Goal: Information Seeking & Learning: Find specific fact

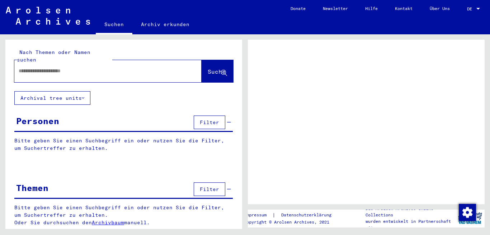
click at [56, 67] on input "text" at bounding box center [102, 71] width 166 height 8
type input "**********"
click at [208, 68] on span "Suche" at bounding box center [217, 71] width 18 height 7
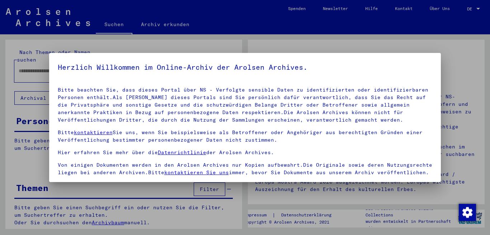
scroll to position [59, 0]
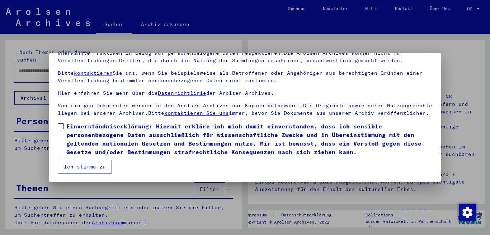
click at [65, 122] on label "Einverständniserklärung: Hiermit erkläre ich mich damit einverstanden, dass ich…" at bounding box center [245, 139] width 375 height 34
click at [80, 164] on button "Ich stimme zu" at bounding box center [85, 167] width 54 height 14
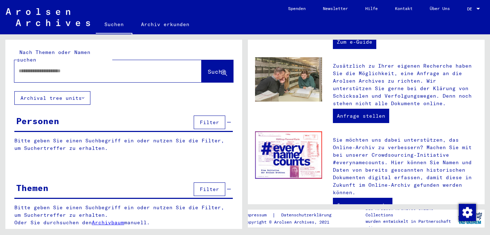
scroll to position [321, 0]
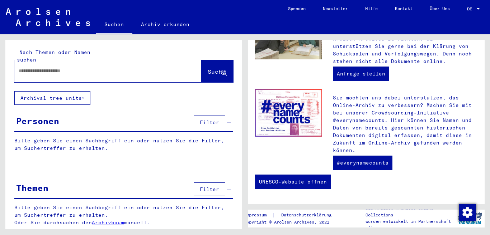
click at [475, 8] on div at bounding box center [477, 8] width 6 height 5
click at [465, 12] on span "English" at bounding box center [460, 12] width 18 height 5
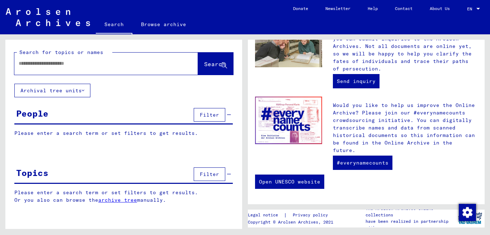
scroll to position [301, 0]
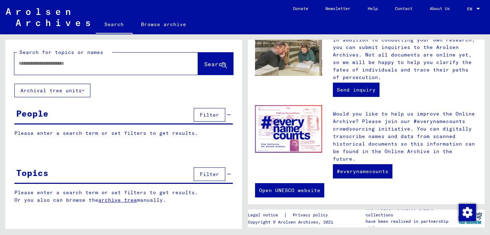
click at [109, 62] on input "text" at bounding box center [98, 64] width 158 height 8
type input "**********"
click at [204, 62] on span "Search" at bounding box center [215, 64] width 22 height 7
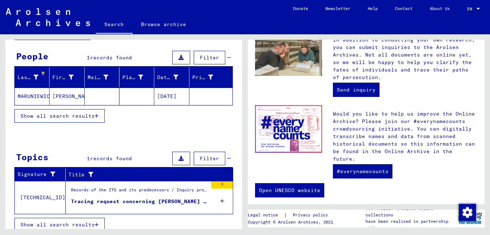
scroll to position [64, 0]
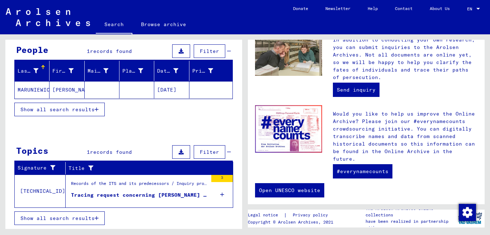
drag, startPoint x: 106, startPoint y: 194, endPoint x: 31, endPoint y: 131, distance: 98.2
click at [31, 131] on div at bounding box center [123, 130] width 237 height 9
click at [67, 91] on mat-cell "[PERSON_NAME]" at bounding box center [66, 89] width 35 height 17
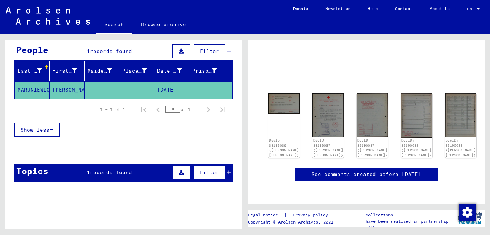
scroll to position [42, 0]
click at [282, 97] on img at bounding box center [283, 103] width 33 height 22
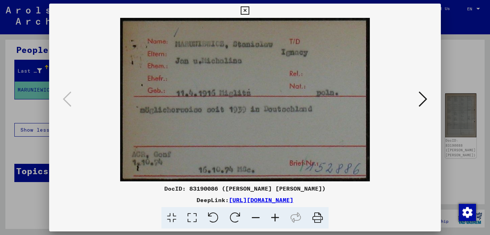
click at [293, 197] on link "[URL][DOMAIN_NAME]" at bounding box center [261, 200] width 65 height 7
click at [318, 221] on icon at bounding box center [317, 219] width 22 height 22
click at [249, 10] on icon at bounding box center [244, 10] width 8 height 9
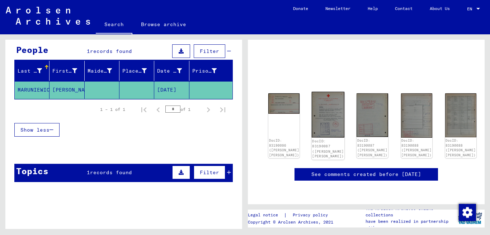
click at [318, 139] on div "DocID: 83190087 ([PERSON_NAME] [PERSON_NAME])" at bounding box center [328, 149] width 32 height 20
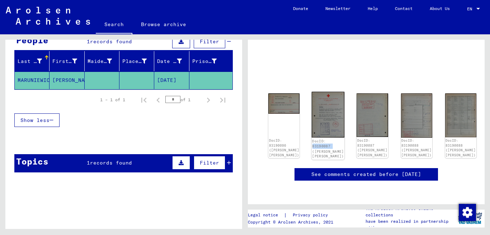
scroll to position [78, 0]
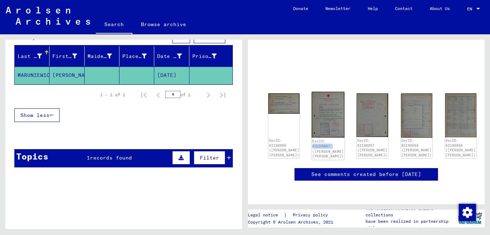
click at [318, 92] on img at bounding box center [327, 115] width 33 height 46
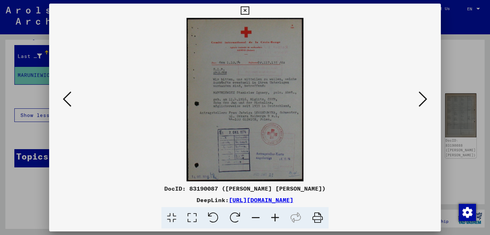
click at [322, 217] on icon at bounding box center [317, 219] width 22 height 22
click at [420, 104] on icon at bounding box center [422, 99] width 9 height 17
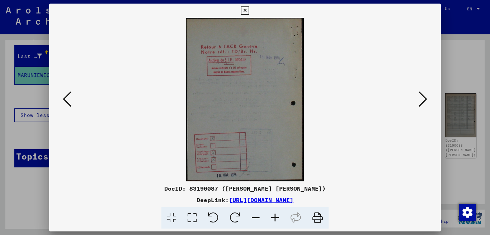
click at [319, 216] on icon at bounding box center [317, 219] width 22 height 22
click at [420, 97] on icon at bounding box center [422, 99] width 9 height 17
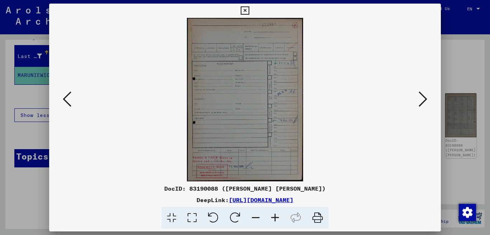
click at [318, 221] on icon at bounding box center [317, 219] width 22 height 22
click at [425, 98] on icon at bounding box center [422, 99] width 9 height 17
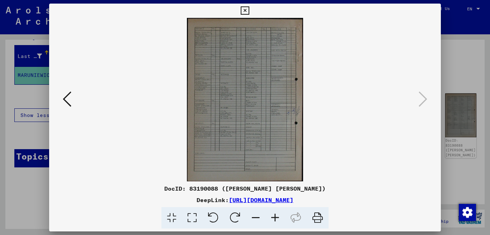
click at [320, 216] on icon at bounding box center [317, 219] width 22 height 22
click at [424, 101] on icon at bounding box center [422, 99] width 9 height 17
click at [293, 200] on link "[URL][DOMAIN_NAME]" at bounding box center [261, 200] width 65 height 7
click at [249, 7] on icon at bounding box center [244, 10] width 8 height 9
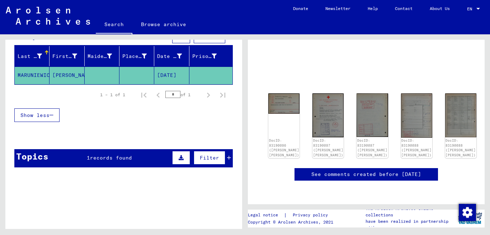
click at [178, 159] on icon at bounding box center [180, 158] width 5 height 5
click at [179, 151] on button at bounding box center [181, 158] width 18 height 14
click at [174, 162] on button at bounding box center [181, 158] width 18 height 14
click at [54, 171] on button at bounding box center [51, 178] width 23 height 14
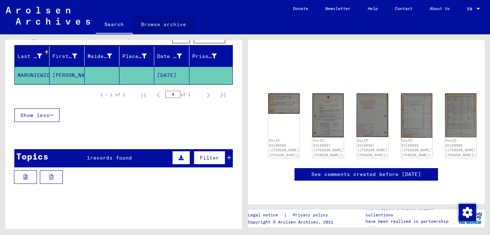
click at [165, 22] on link "Browse archive" at bounding box center [163, 24] width 62 height 17
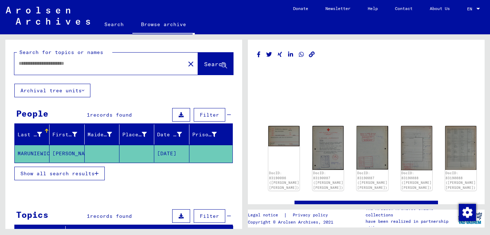
type input "********"
click at [175, 154] on mat-cell "[DATE]" at bounding box center [171, 154] width 35 height 18
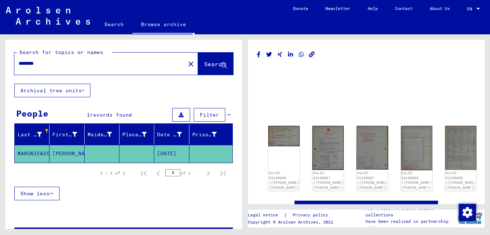
click at [77, 89] on button "Archival tree units" at bounding box center [52, 91] width 76 height 14
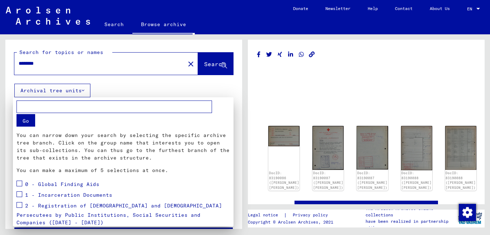
drag, startPoint x: 115, startPoint y: 27, endPoint x: 115, endPoint y: 46, distance: 19.4
click at [116, 26] on div at bounding box center [245, 117] width 490 height 235
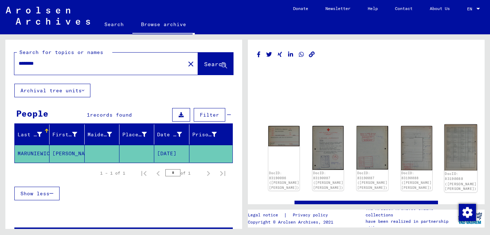
click at [444, 135] on img at bounding box center [460, 148] width 33 height 46
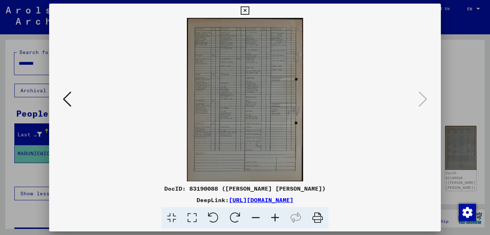
click at [275, 216] on icon at bounding box center [274, 219] width 19 height 22
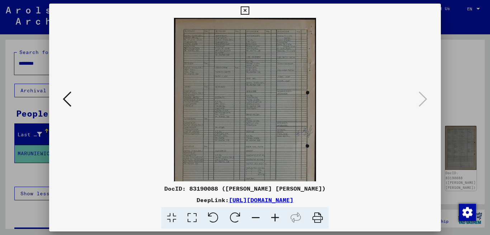
click at [275, 216] on icon at bounding box center [274, 219] width 19 height 22
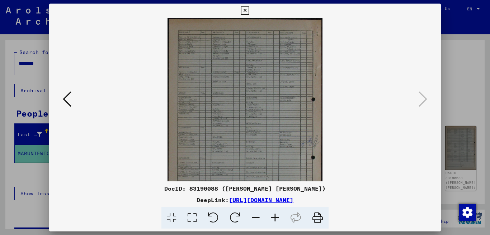
click at [275, 216] on icon at bounding box center [274, 219] width 19 height 22
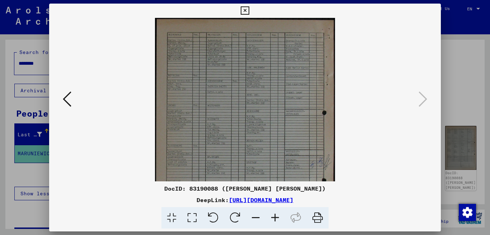
click at [275, 216] on icon at bounding box center [274, 219] width 19 height 22
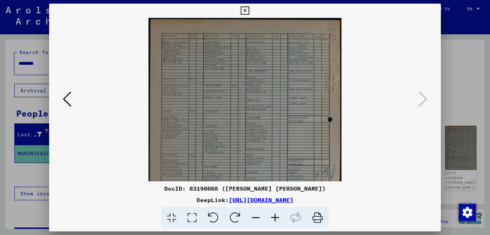
click at [275, 216] on icon at bounding box center [274, 219] width 19 height 22
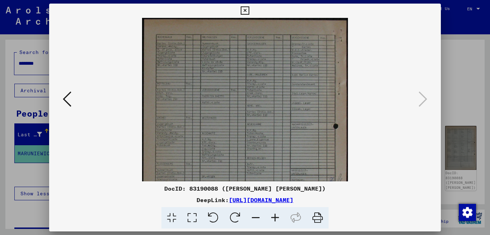
click at [276, 216] on icon at bounding box center [274, 219] width 19 height 22
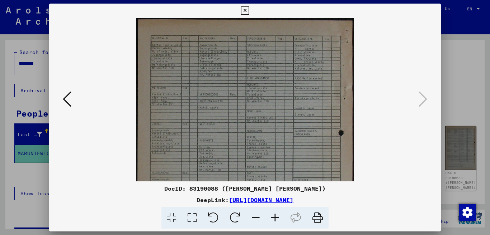
click at [249, 10] on icon at bounding box center [244, 10] width 8 height 9
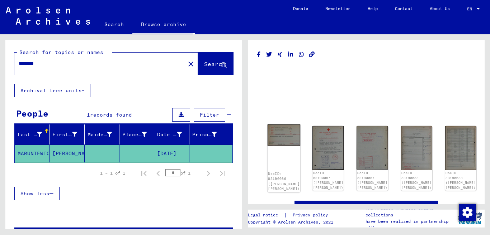
click at [286, 125] on img at bounding box center [283, 136] width 33 height 22
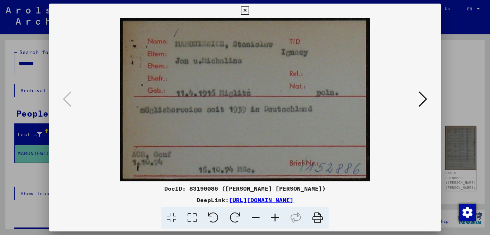
click at [317, 216] on icon at bounding box center [317, 219] width 22 height 22
click at [274, 216] on icon at bounding box center [274, 219] width 19 height 22
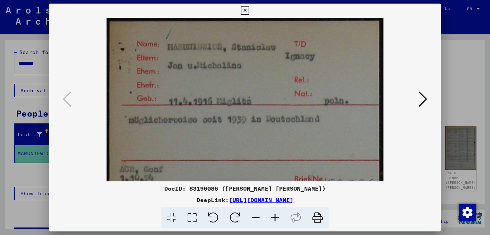
click at [274, 216] on icon at bounding box center [274, 219] width 19 height 22
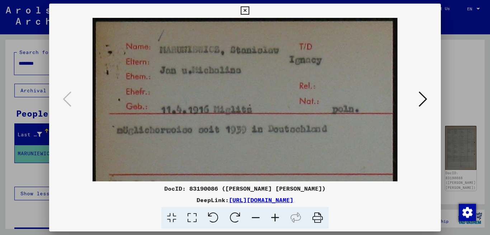
click at [424, 95] on icon at bounding box center [422, 99] width 9 height 17
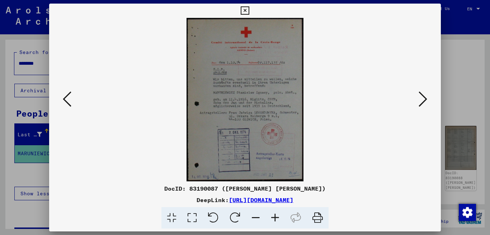
click at [321, 214] on icon at bounding box center [317, 219] width 22 height 22
click at [428, 96] on button at bounding box center [422, 100] width 13 height 20
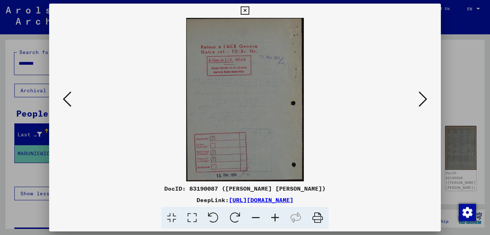
click at [319, 218] on icon at bounding box center [317, 219] width 22 height 22
click at [420, 102] on icon at bounding box center [422, 99] width 9 height 17
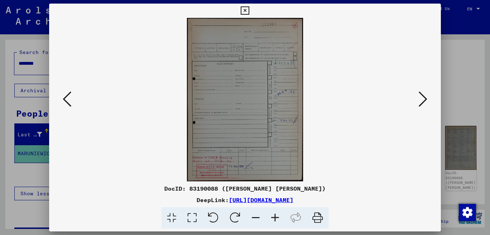
click at [420, 102] on icon at bounding box center [422, 99] width 9 height 17
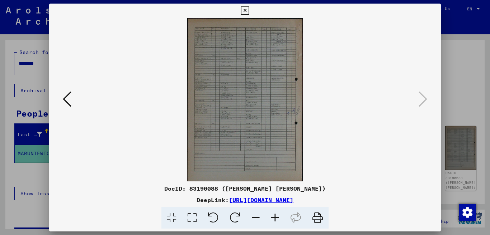
click at [67, 100] on icon at bounding box center [67, 99] width 9 height 17
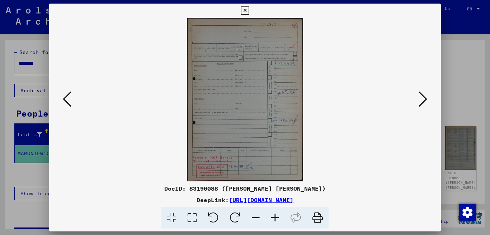
click at [424, 100] on icon at bounding box center [422, 99] width 9 height 17
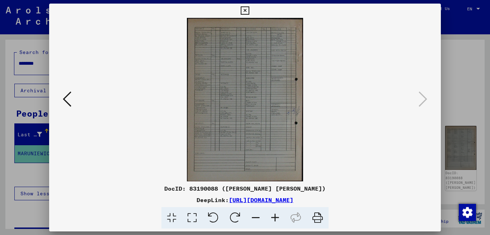
click at [423, 100] on icon at bounding box center [422, 99] width 9 height 17
click at [249, 9] on icon at bounding box center [244, 10] width 8 height 9
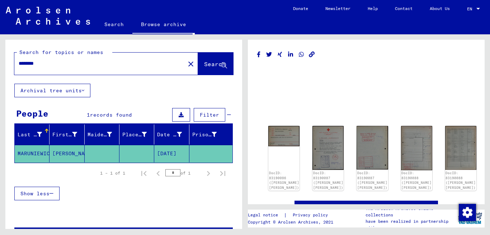
click at [178, 114] on icon at bounding box center [180, 115] width 5 height 5
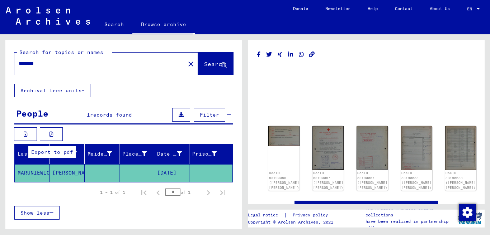
click at [47, 134] on button at bounding box center [51, 135] width 23 height 14
click at [29, 133] on button at bounding box center [25, 135] width 23 height 14
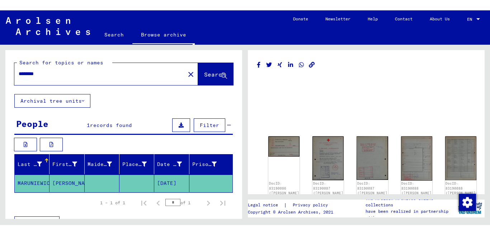
scroll to position [15, 0]
